Goal: Entertainment & Leisure: Consume media (video, audio)

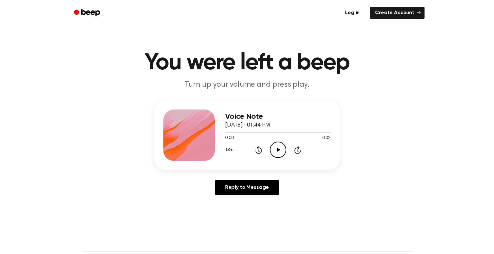
click at [280, 157] on circle at bounding box center [278, 150] width 16 height 16
click at [281, 157] on icon "Play Audio" at bounding box center [278, 150] width 16 height 16
click at [273, 153] on icon "Play Audio" at bounding box center [278, 150] width 16 height 16
click at [260, 149] on icon at bounding box center [258, 150] width 7 height 8
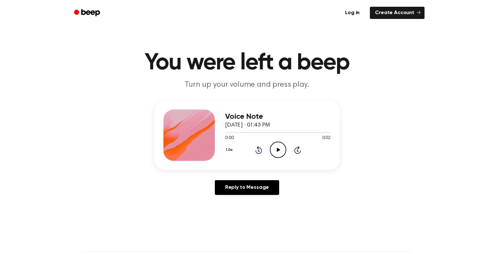
click at [271, 150] on icon "Play Audio" at bounding box center [278, 150] width 16 height 16
click at [275, 148] on icon "Pause Audio" at bounding box center [278, 150] width 16 height 16
click at [273, 150] on icon "Play Audio" at bounding box center [278, 150] width 16 height 16
